Goal: Transaction & Acquisition: Purchase product/service

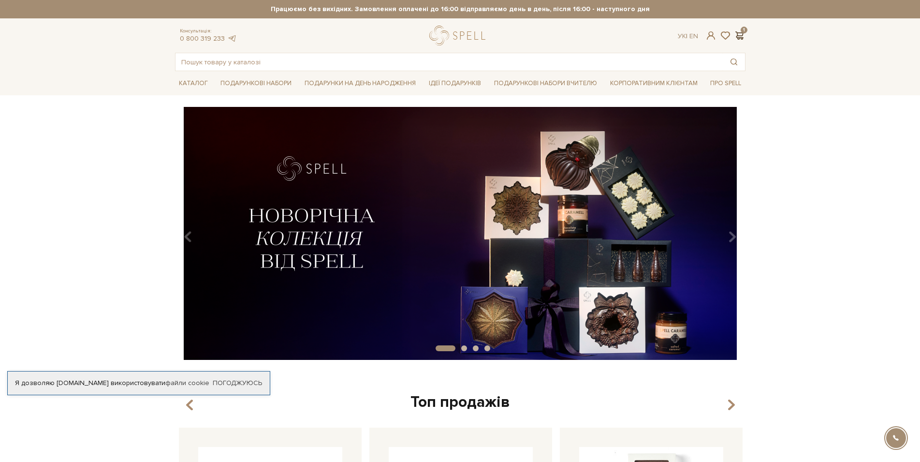
click at [745, 35] on div "Ук | En | 1" at bounding box center [711, 35] width 79 height 9
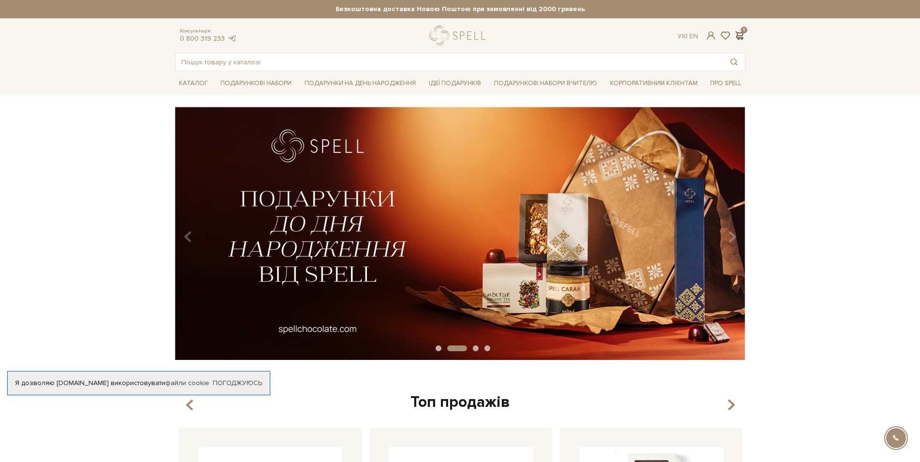
click at [742, 37] on span at bounding box center [740, 35] width 12 height 10
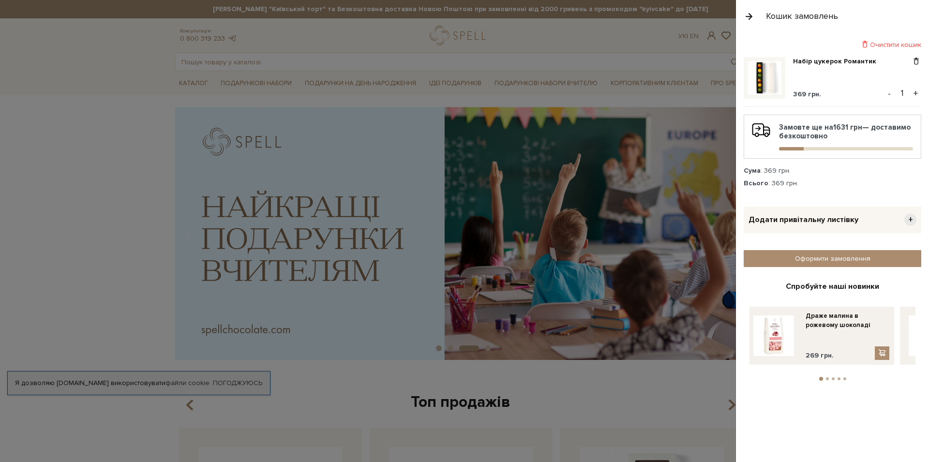
drag, startPoint x: 905, startPoint y: 34, endPoint x: 905, endPoint y: 42, distance: 7.8
click at [905, 35] on div "Очистити кошик Набір цукерок Романтик 369 грн. - 1 + Замовте ще на 1631 грн — д…" at bounding box center [832, 247] width 193 height 430
click at [905, 44] on div "Очистити кошик" at bounding box center [832, 44] width 178 height 9
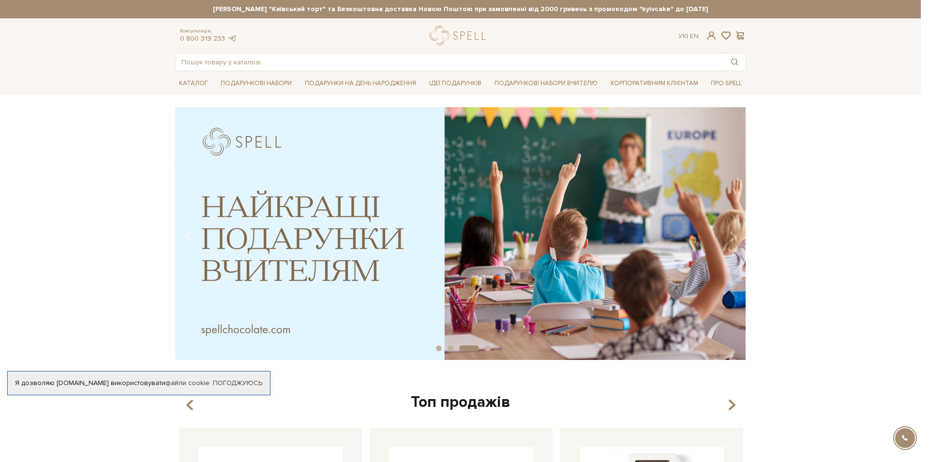
click at [544, 122] on div at bounding box center [464, 231] width 929 height 462
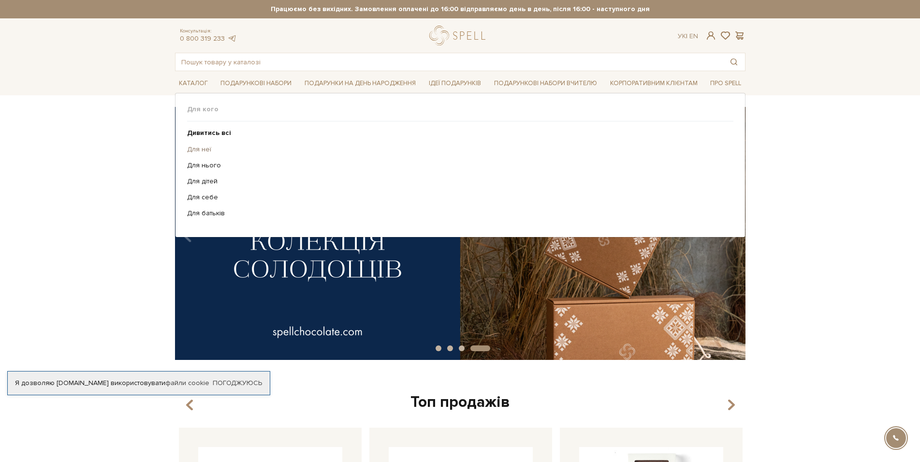
click at [211, 149] on link "Для неї" at bounding box center [456, 149] width 539 height 9
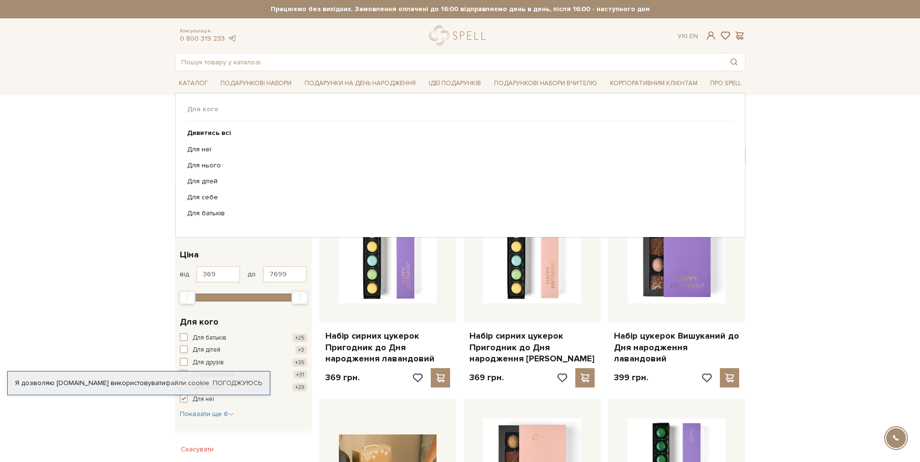
click at [216, 208] on ul "Дивитись всі Для неї Для нього Для дітей Для себе Для батьків" at bounding box center [460, 173] width 547 height 104
click at [214, 210] on ul "Дивитись всі Для неї Для нього Для дітей Для себе Для батьків" at bounding box center [460, 173] width 547 height 104
click at [213, 210] on link "Для батьків" at bounding box center [456, 213] width 539 height 9
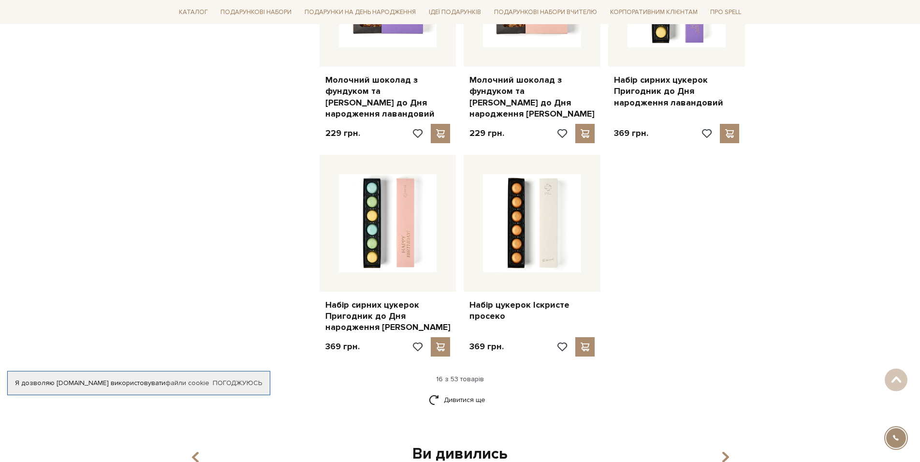
scroll to position [1233, 0]
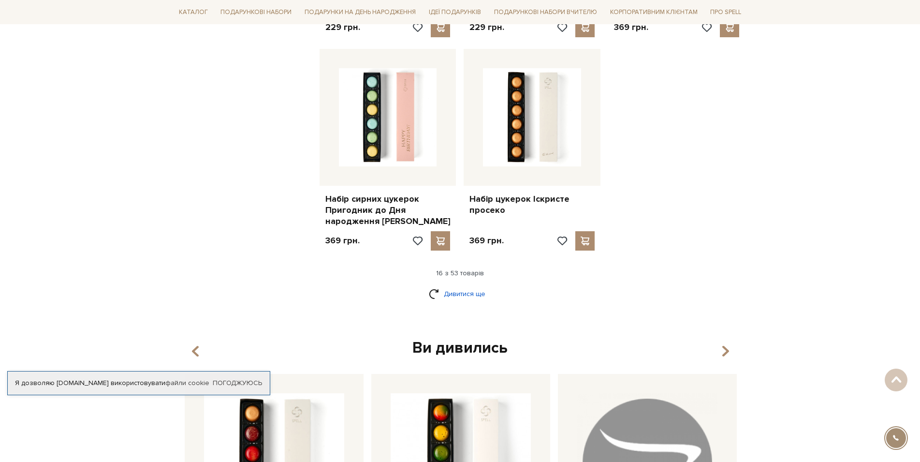
click at [460, 285] on link "Дивитися ще" at bounding box center [460, 293] width 63 height 17
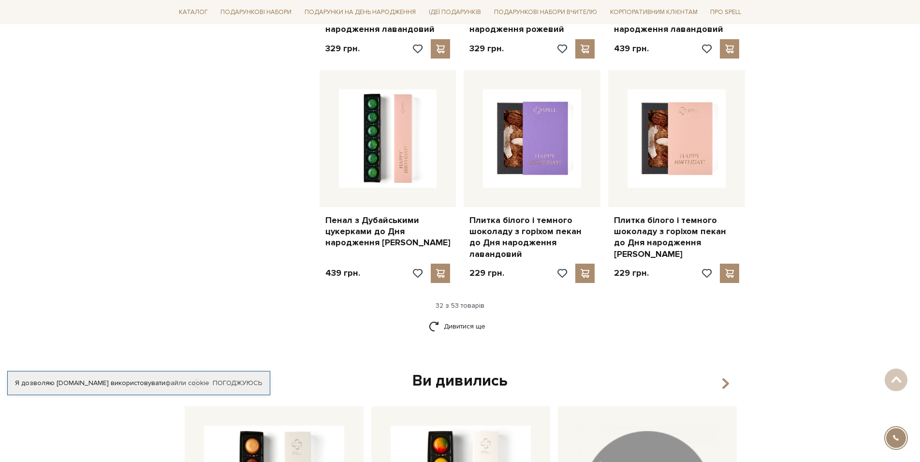
scroll to position [2418, 0]
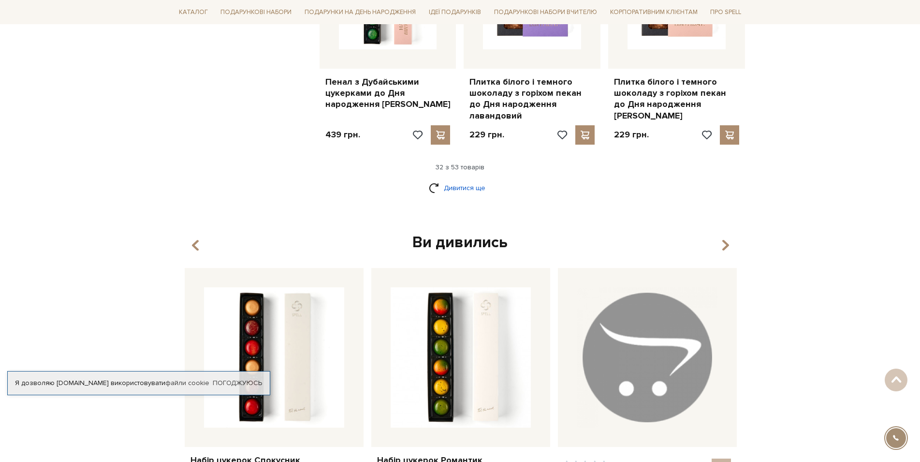
click at [466, 179] on link "Дивитися ще" at bounding box center [460, 187] width 63 height 17
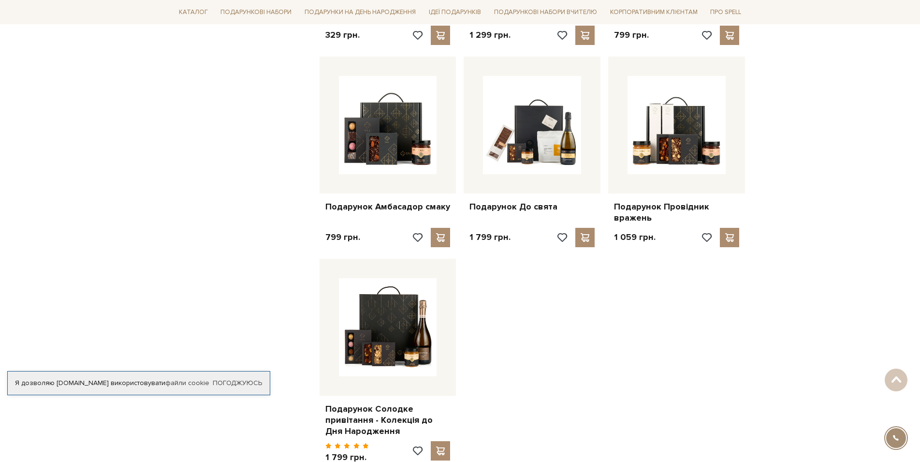
scroll to position [3651, 0]
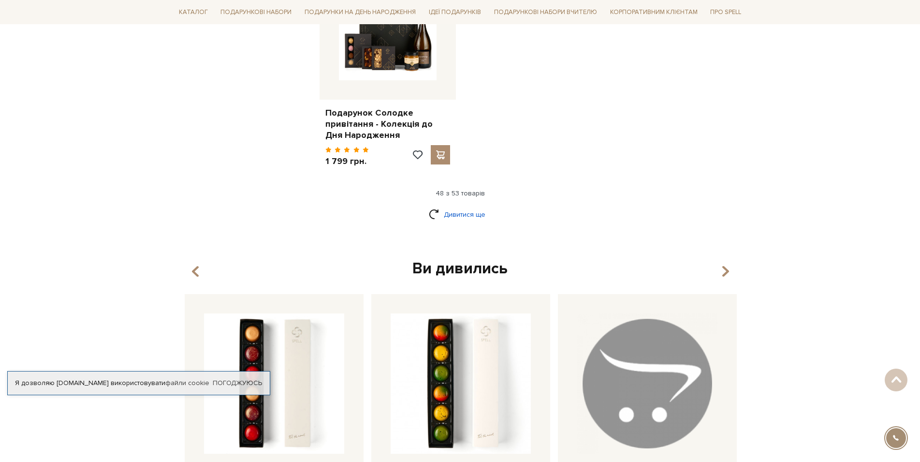
click at [466, 206] on link "Дивитися ще" at bounding box center [460, 214] width 63 height 17
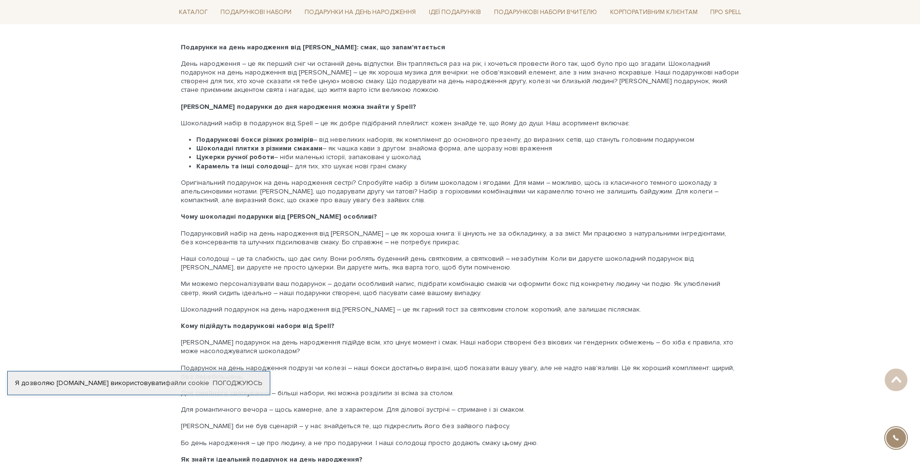
scroll to position [4587, 0]
